Goal: Information Seeking & Learning: Learn about a topic

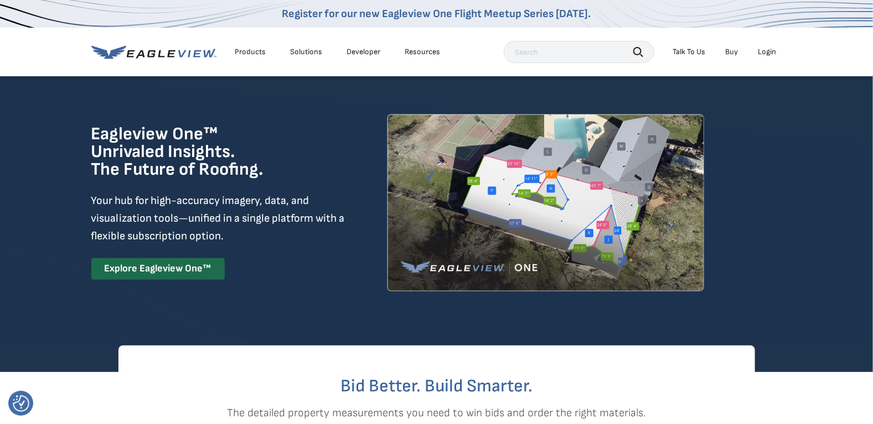
click at [543, 50] on input "text" at bounding box center [579, 52] width 151 height 22
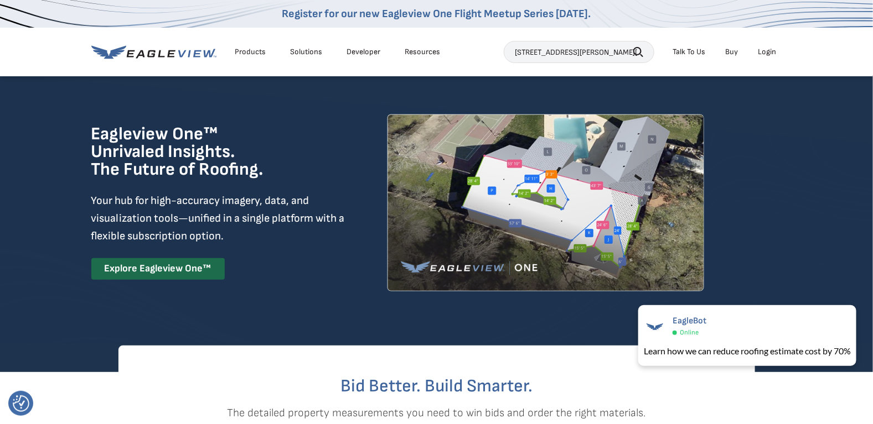
scroll to position [0, 3]
type input "75 FORINASH RD, WESTON, WV 26452"
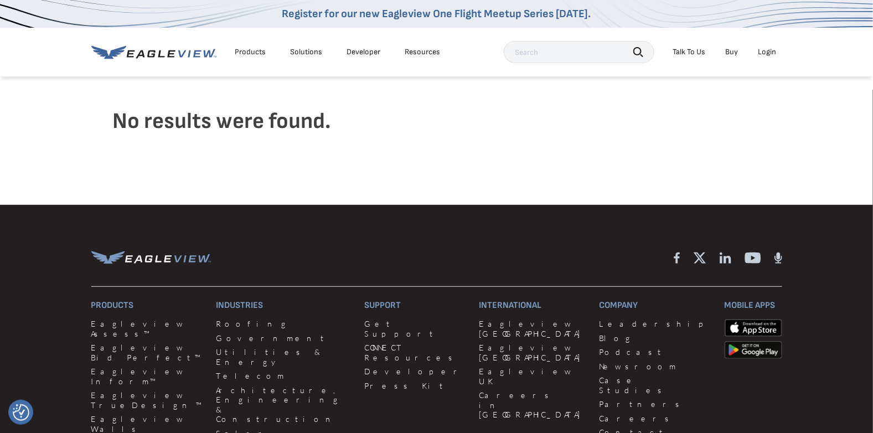
scroll to position [74, 0]
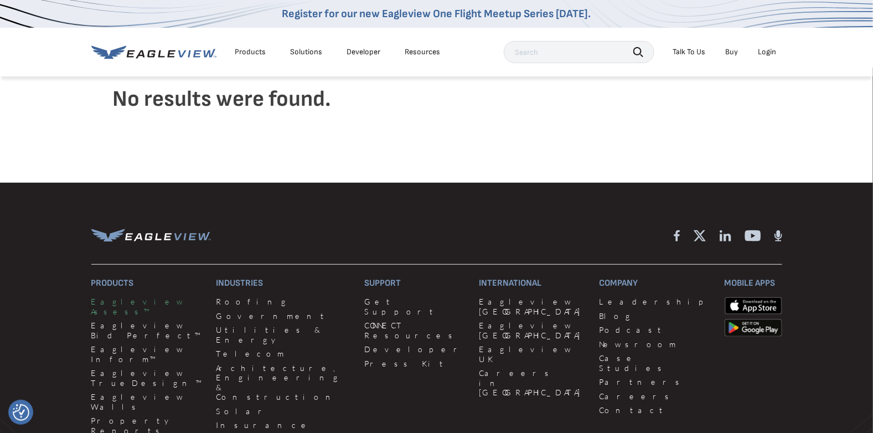
click at [133, 298] on link "Eagleview Assess™" at bounding box center [147, 306] width 112 height 19
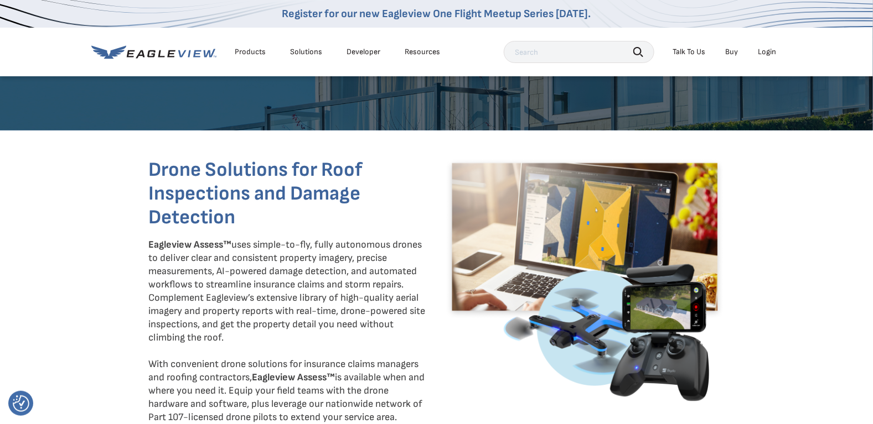
scroll to position [516, 0]
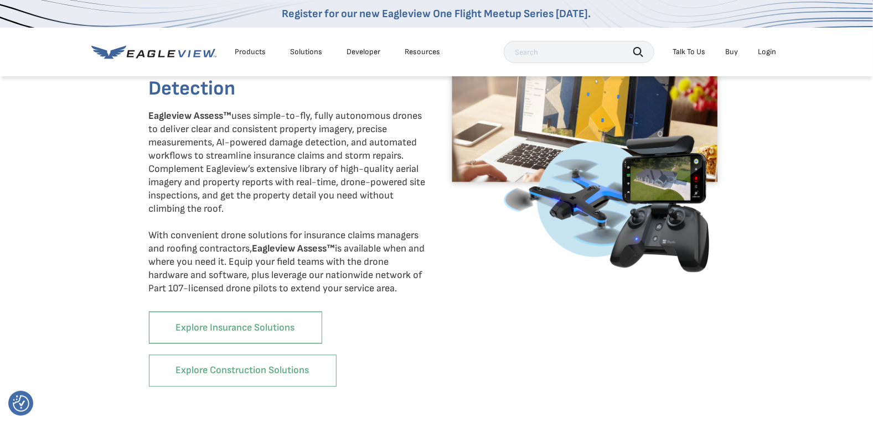
click at [216, 327] on link "Explore Insurance Solutions" at bounding box center [235, 328] width 173 height 32
